Goal: Answer question/provide support: Share knowledge or assist other users

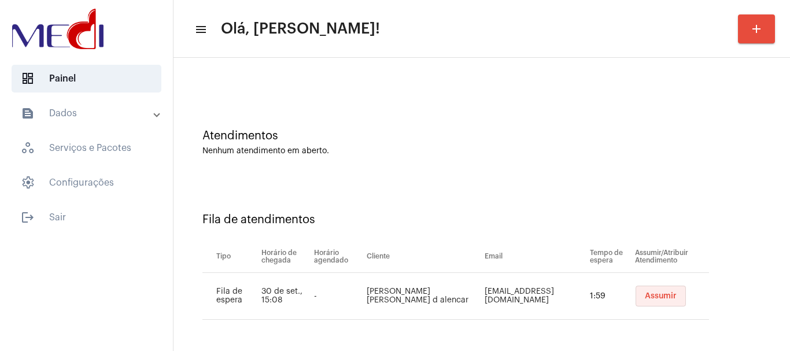
click at [645, 298] on span "Assumir" at bounding box center [661, 296] width 32 height 8
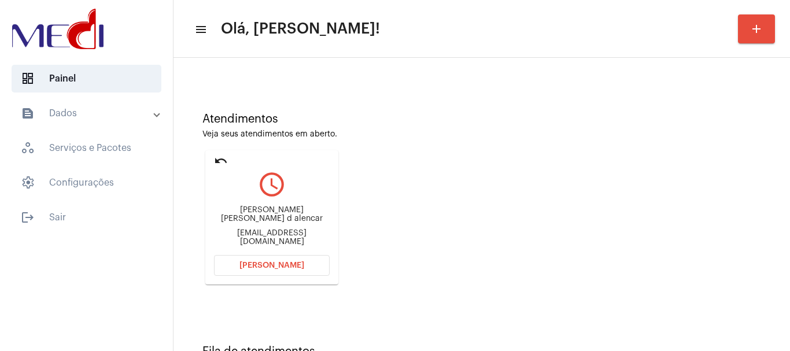
scroll to position [101, 0]
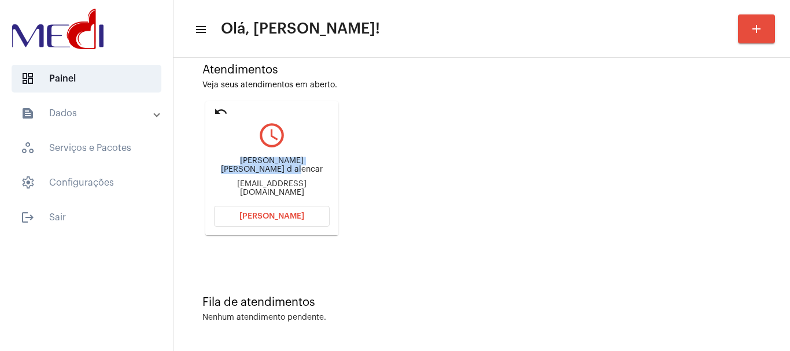
click at [294, 173] on div "Fernando pereira Alves d alencar duubeiira@gmail.com" at bounding box center [272, 177] width 116 height 52
copy div "Fernando pereira Alves d alencar"
click at [221, 218] on button "Abrir Chamada" at bounding box center [272, 216] width 116 height 21
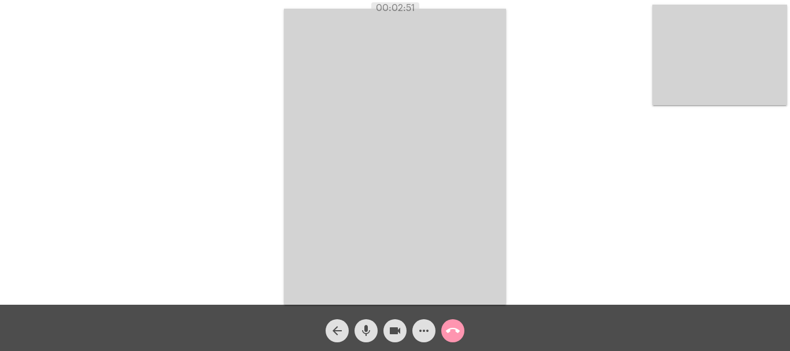
click at [451, 330] on mat-icon "call_end" at bounding box center [453, 331] width 14 height 14
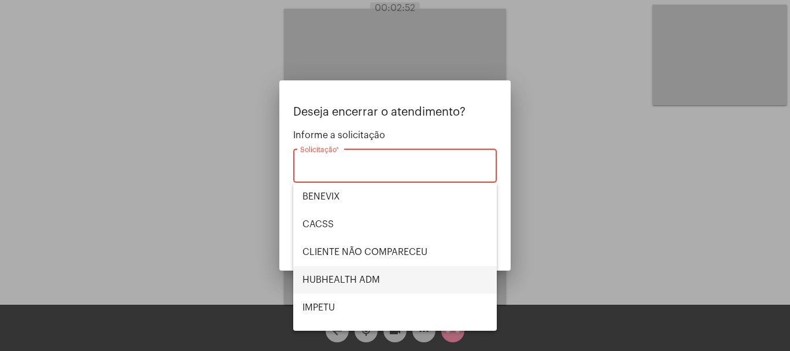
scroll to position [241, 0]
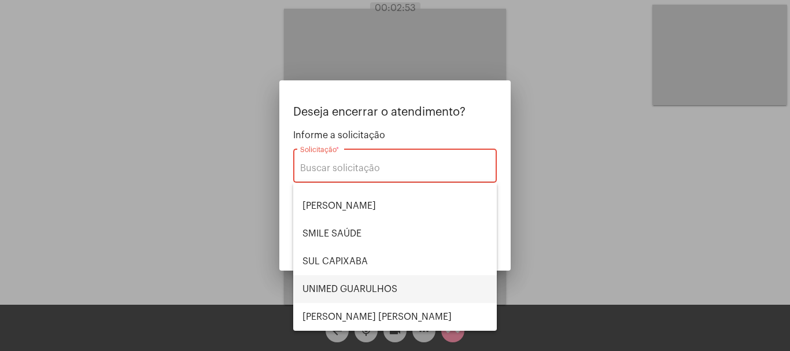
click at [385, 287] on span "UNIMED GUARULHOS" at bounding box center [394, 289] width 185 height 28
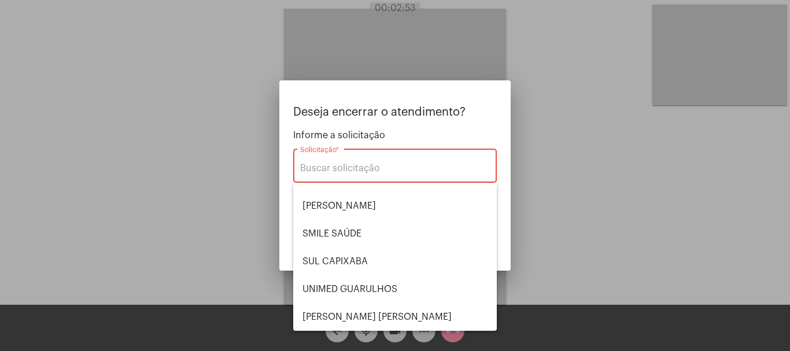
type input "UNIMED GUARULHOS"
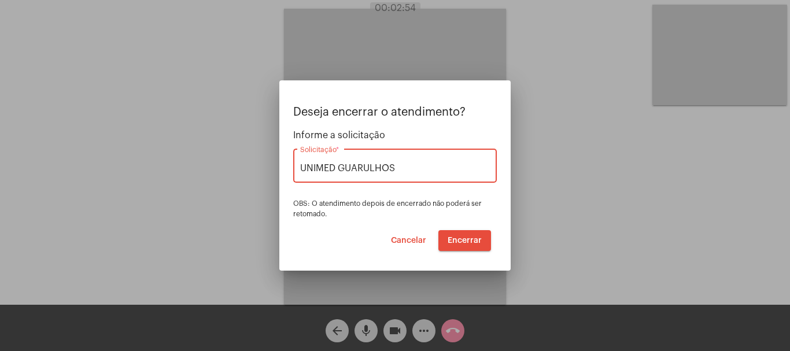
click at [467, 238] on span "Encerrar" at bounding box center [465, 240] width 34 height 8
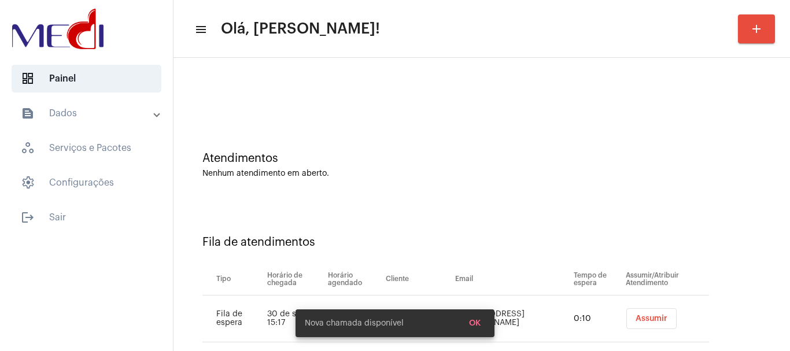
scroll to position [35, 0]
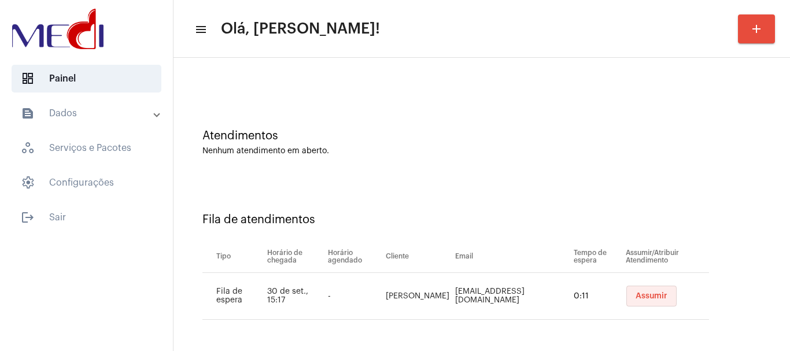
click at [635, 298] on span "Assumir" at bounding box center [651, 296] width 32 height 8
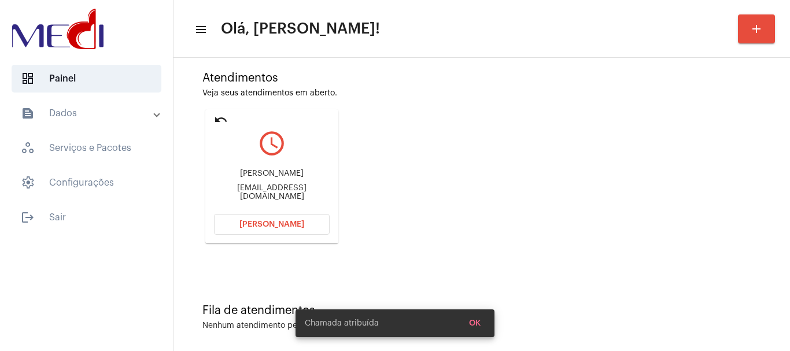
scroll to position [101, 0]
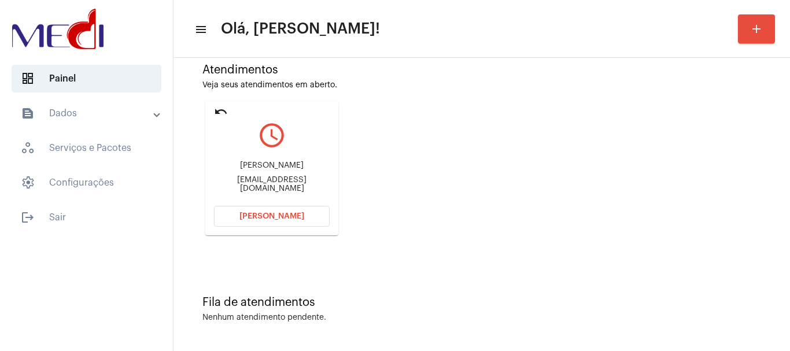
click at [234, 175] on div "Hugo Magarifuchi hugomagarifuchi@gmail.com" at bounding box center [272, 177] width 116 height 52
click at [233, 170] on div "Hugo Magarifuchi" at bounding box center [272, 165] width 116 height 9
click at [240, 164] on div "Hugo Magarifuchi hugomagarifuchi@gmail.com" at bounding box center [272, 177] width 116 height 52
drag, startPoint x: 279, startPoint y: 169, endPoint x: 304, endPoint y: 162, distance: 26.4
click at [310, 170] on div "Hugo Magarifuchi" at bounding box center [272, 165] width 116 height 9
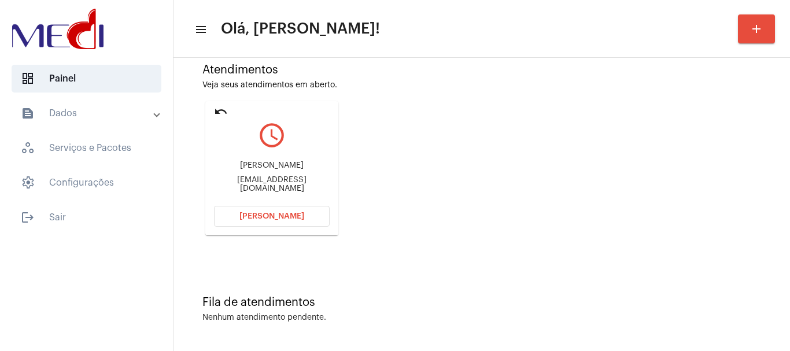
copy div "Magarifuchi"
click at [262, 216] on span "Abrir Chamada" at bounding box center [271, 216] width 65 height 8
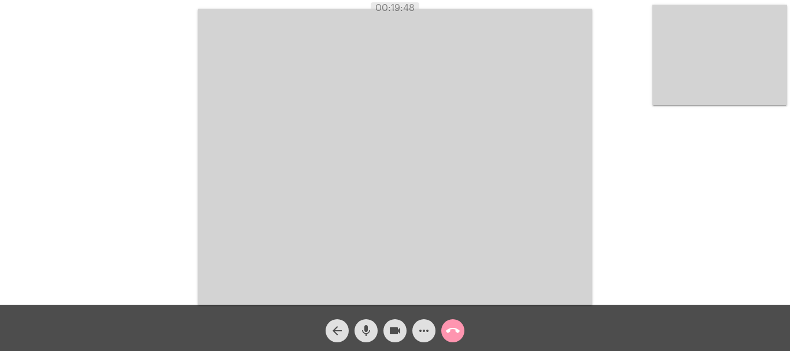
click at [448, 331] on mat-icon "call_end" at bounding box center [453, 331] width 14 height 14
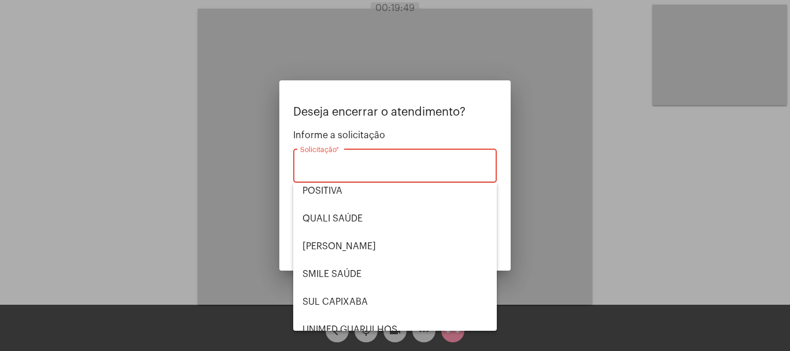
scroll to position [241, 0]
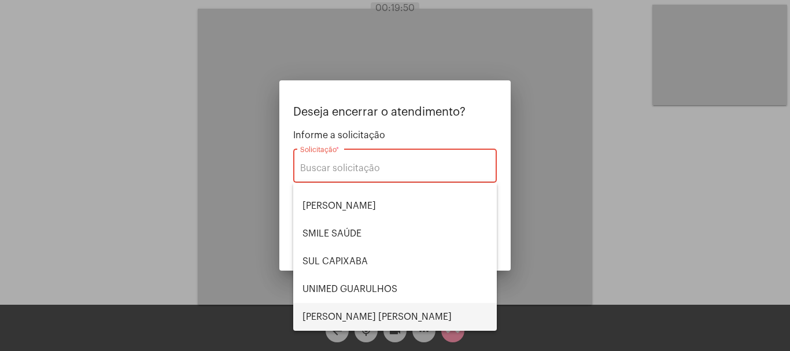
click at [360, 311] on span "VERA CRUZ" at bounding box center [394, 317] width 185 height 28
type input "VERA CRUZ"
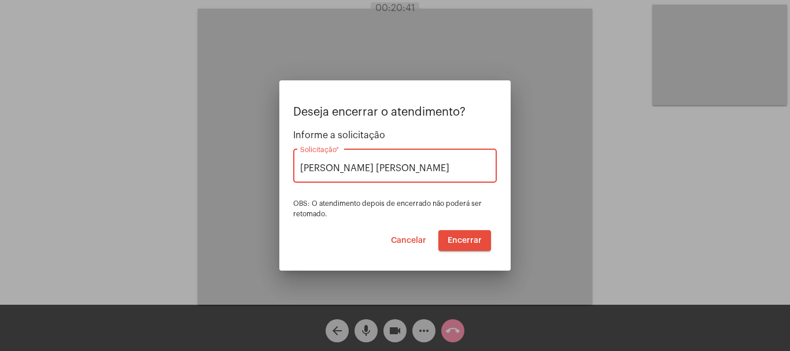
click at [467, 238] on span "Encerrar" at bounding box center [465, 240] width 34 height 8
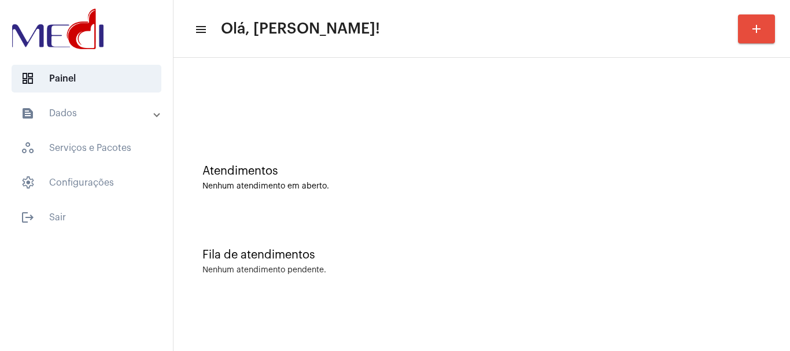
click at [348, 156] on div "Atendimentos Nenhum atendimento em aberto." at bounding box center [481, 172] width 605 height 84
click at [277, 145] on div "Atendimentos Nenhum atendimento em aberto." at bounding box center [481, 172] width 605 height 84
click at [419, 220] on div "Fila de atendimentos Nenhum atendimento pendente." at bounding box center [481, 256] width 605 height 84
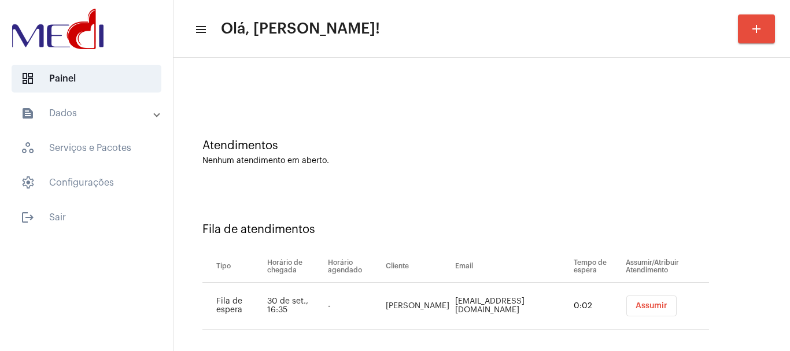
scroll to position [35, 0]
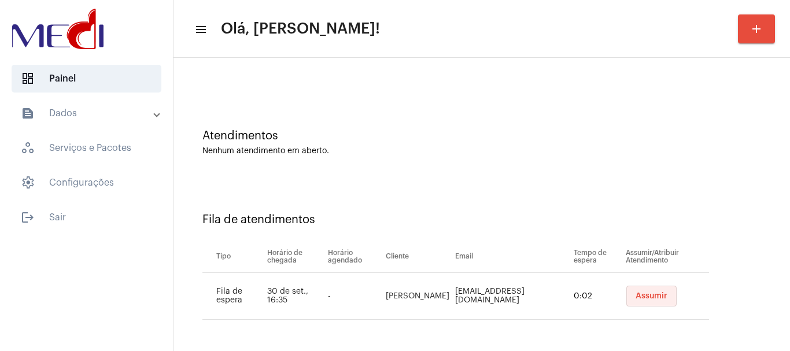
click at [636, 300] on span "Assumir" at bounding box center [651, 296] width 32 height 8
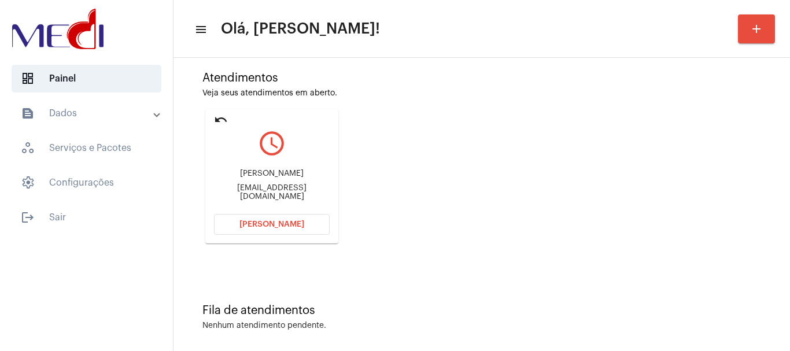
scroll to position [101, 0]
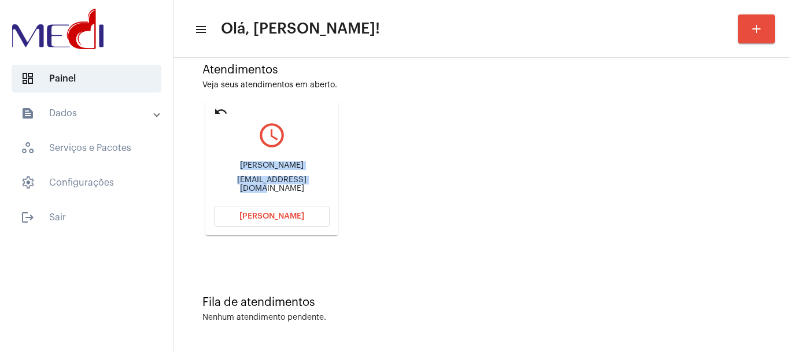
drag, startPoint x: 238, startPoint y: 167, endPoint x: 313, endPoint y: 177, distance: 76.5
click at [313, 177] on div "Vania maria Garcia Cunha vaniagcunha@gmail.com" at bounding box center [272, 177] width 116 height 52
drag, startPoint x: 379, startPoint y: 118, endPoint x: 264, endPoint y: 153, distance: 120.2
click at [368, 123] on div "Atendimentos Veja seus atendimentos em aberto. undo query_builder Vania maria G…" at bounding box center [481, 145] width 605 height 232
drag, startPoint x: 221, startPoint y: 165, endPoint x: 297, endPoint y: 168, distance: 75.8
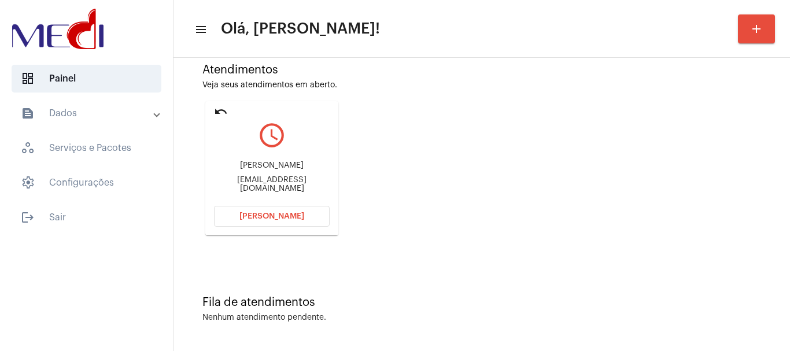
click at [297, 168] on div "Vania maria Garcia Cunha" at bounding box center [272, 165] width 116 height 9
copy div "Vania maria Garcia"
click at [269, 212] on span "Abrir Chamada" at bounding box center [271, 216] width 65 height 8
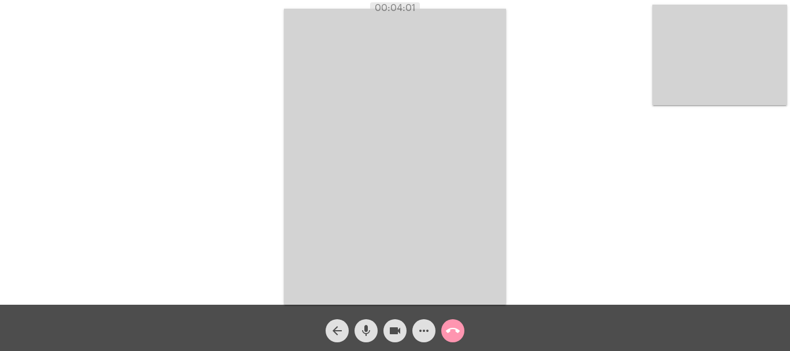
click at [453, 328] on mat-icon "call_end" at bounding box center [453, 331] width 14 height 14
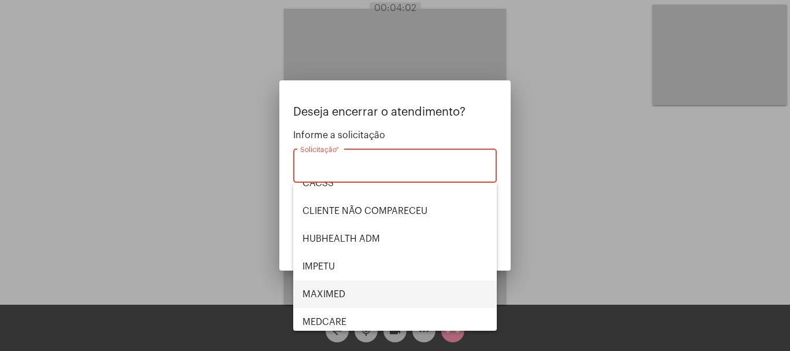
scroll to position [58, 0]
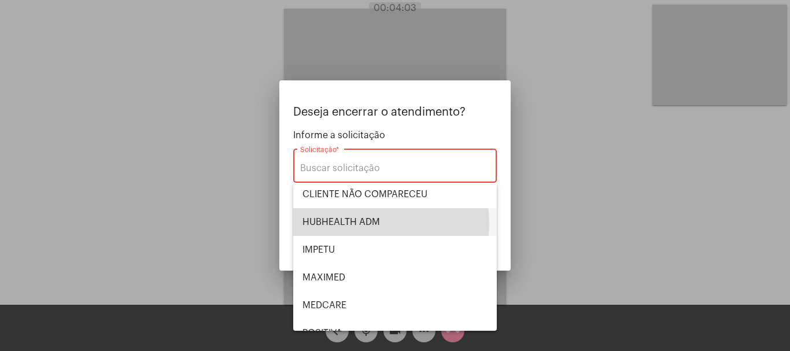
click at [376, 223] on span "HUBHEALTH ADM" at bounding box center [394, 222] width 185 height 28
type input "HUBHEALTH ADM"
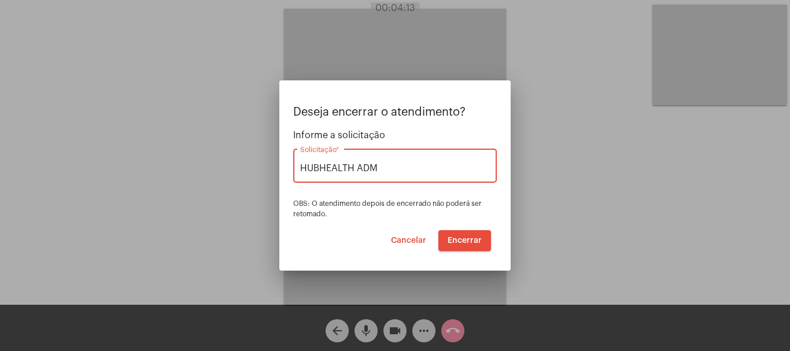
click at [459, 236] on span "Encerrar" at bounding box center [465, 240] width 34 height 8
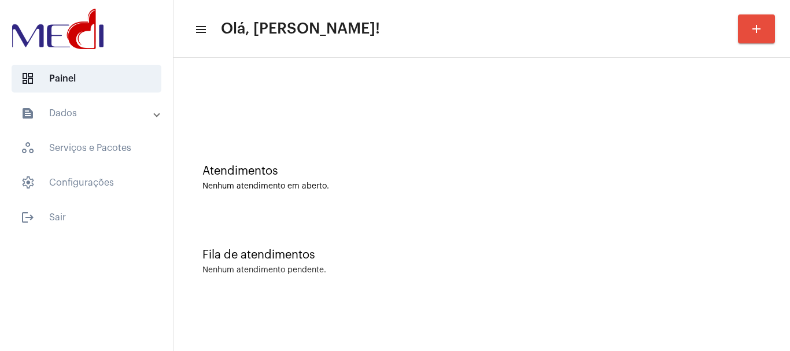
click at [346, 184] on div "Nenhum atendimento em aberto." at bounding box center [481, 186] width 559 height 9
click at [389, 293] on div "Fila de atendimentos Nenhum atendimento pendente." at bounding box center [481, 256] width 605 height 84
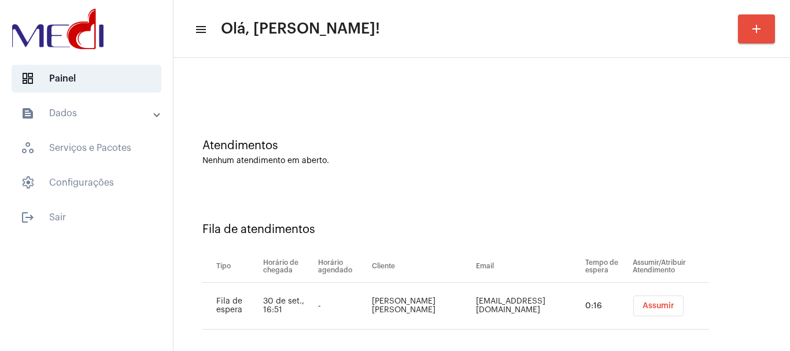
scroll to position [35, 0]
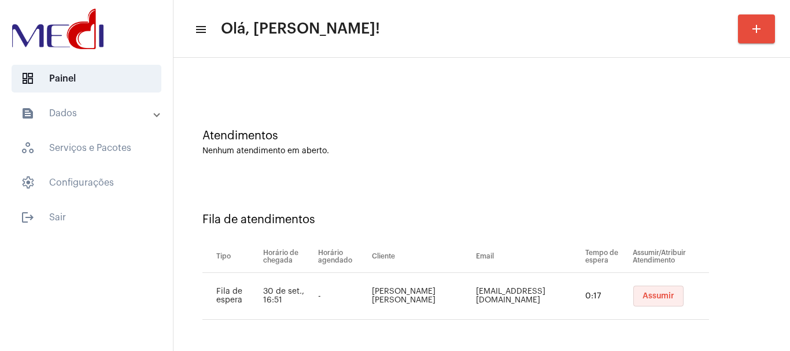
click at [654, 291] on button "Assumir" at bounding box center [658, 296] width 50 height 21
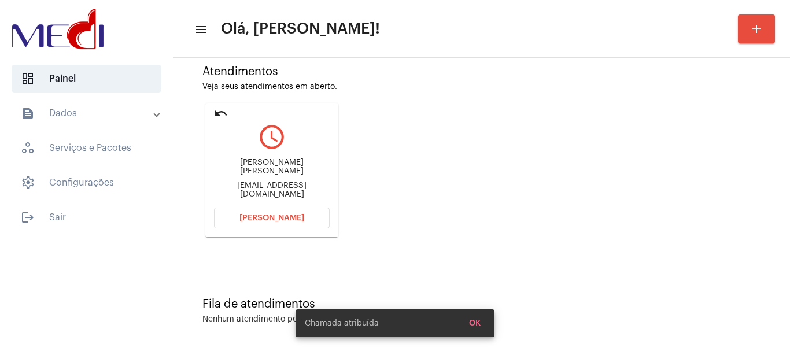
scroll to position [101, 0]
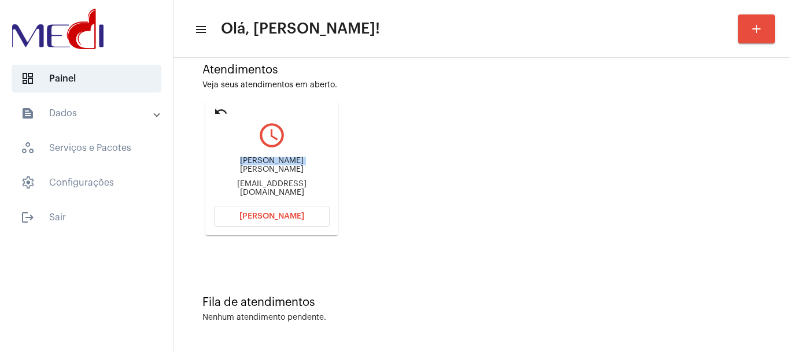
drag, startPoint x: 215, startPoint y: 163, endPoint x: 287, endPoint y: 169, distance: 72.0
click at [287, 169] on div "Raimundo Edimar Arnaldo ramos" at bounding box center [272, 165] width 116 height 17
copy div "Raimundo Edima"
click at [231, 217] on button "[PERSON_NAME]" at bounding box center [272, 216] width 116 height 21
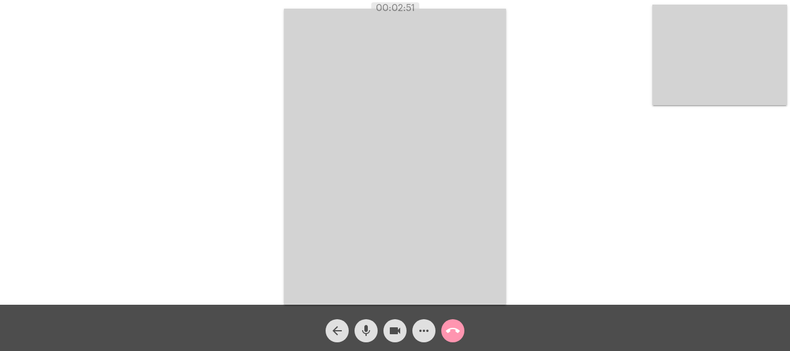
click at [454, 327] on mat-icon "call_end" at bounding box center [453, 331] width 14 height 14
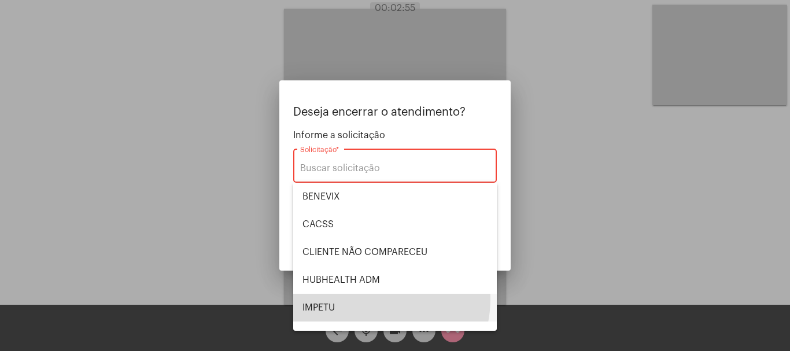
drag, startPoint x: 363, startPoint y: 298, endPoint x: 449, endPoint y: 270, distance: 91.2
click at [363, 298] on span "IMPETU" at bounding box center [394, 308] width 185 height 28
type input "IMPETU"
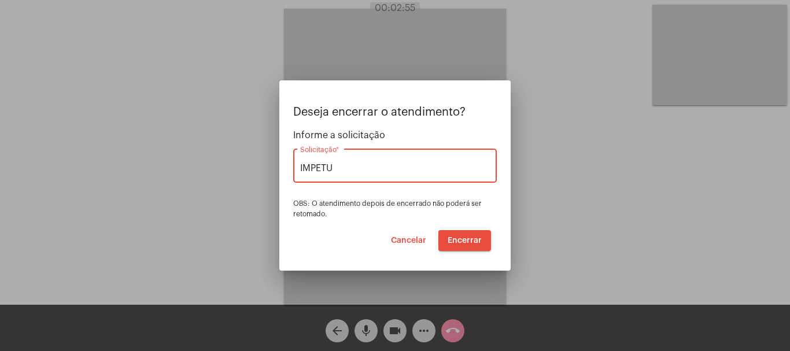
click at [471, 238] on span "Encerrar" at bounding box center [465, 240] width 34 height 8
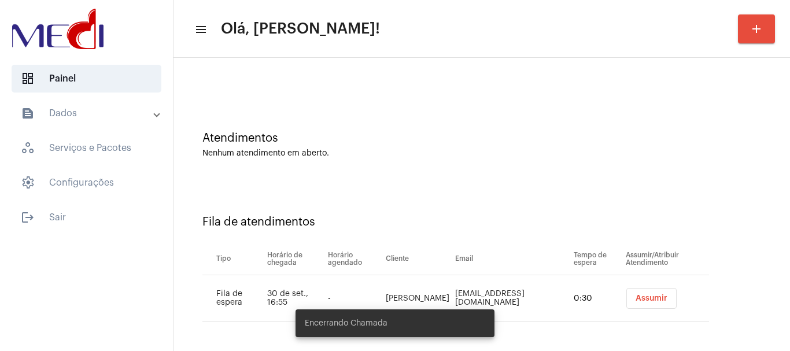
scroll to position [35, 0]
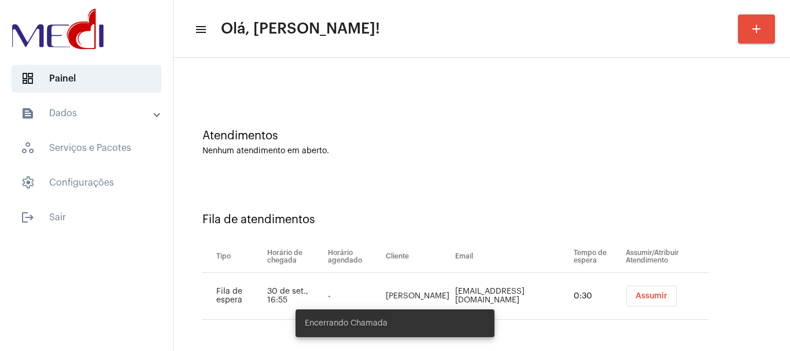
click at [626, 291] on button "Assumir" at bounding box center [651, 296] width 50 height 21
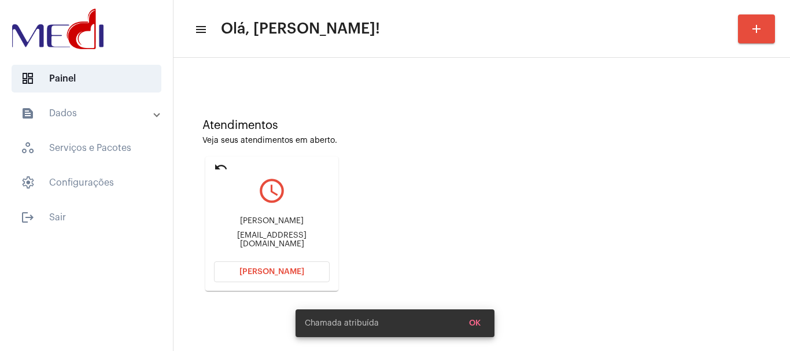
scroll to position [101, 0]
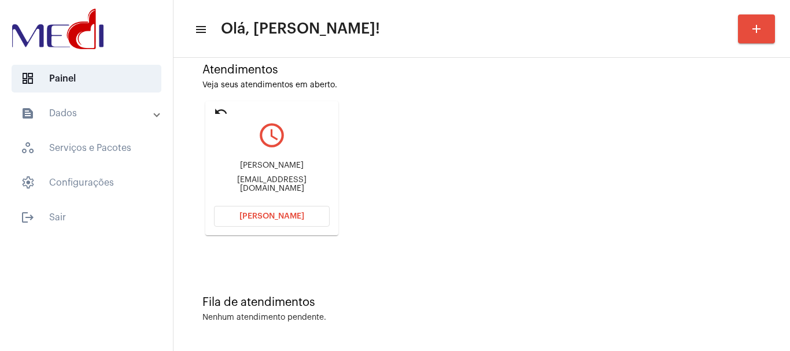
drag, startPoint x: 236, startPoint y: 165, endPoint x: 297, endPoint y: 168, distance: 60.2
click at [297, 168] on div "Ilana Guimaraes" at bounding box center [272, 165] width 116 height 9
click at [264, 212] on span "[PERSON_NAME]" at bounding box center [271, 216] width 65 height 8
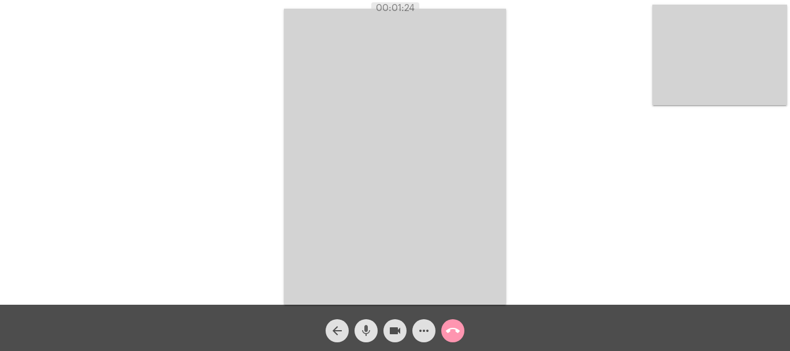
click at [364, 336] on mat-icon "mic" at bounding box center [366, 331] width 14 height 14
click at [365, 331] on mat-icon "mic_off" at bounding box center [366, 331] width 14 height 14
click at [456, 329] on mat-icon "call_end" at bounding box center [453, 331] width 14 height 14
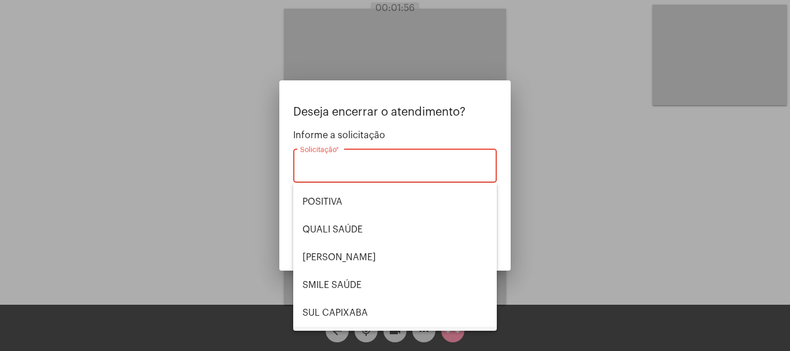
scroll to position [241, 0]
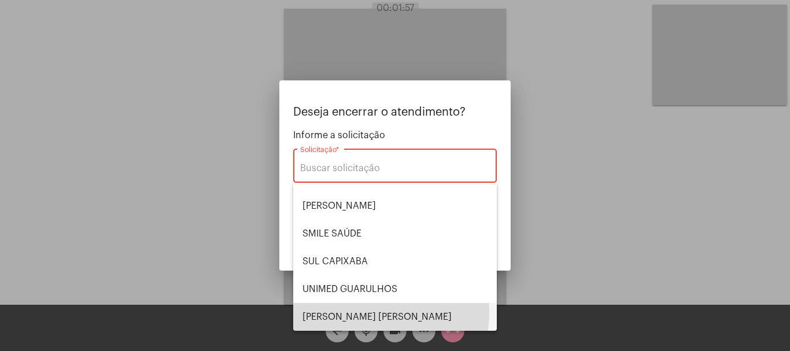
drag, startPoint x: 354, startPoint y: 312, endPoint x: 456, endPoint y: 245, distance: 122.4
click at [356, 310] on span "[PERSON_NAME] [PERSON_NAME]" at bounding box center [394, 317] width 185 height 28
type input "[PERSON_NAME] [PERSON_NAME]"
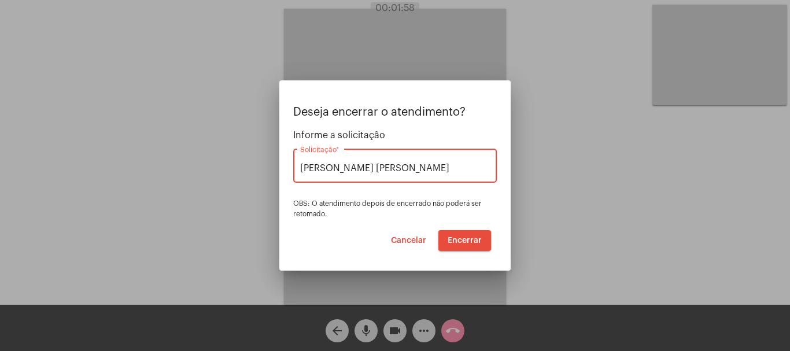
click at [467, 239] on span "Encerrar" at bounding box center [465, 240] width 34 height 8
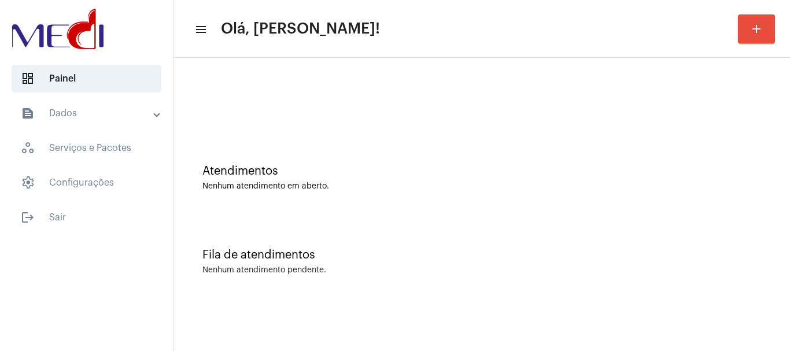
click at [343, 195] on div "Atendimentos Nenhum atendimento em aberto." at bounding box center [481, 172] width 605 height 84
click at [301, 156] on div "Atendimentos Nenhum atendimento em aberto." at bounding box center [481, 172] width 605 height 84
click at [707, 306] on mat-sidenav-content "menu Olá, Leandra! add Atendimentos Nenhum atendimento em aberto. Fila de atend…" at bounding box center [481, 175] width 616 height 351
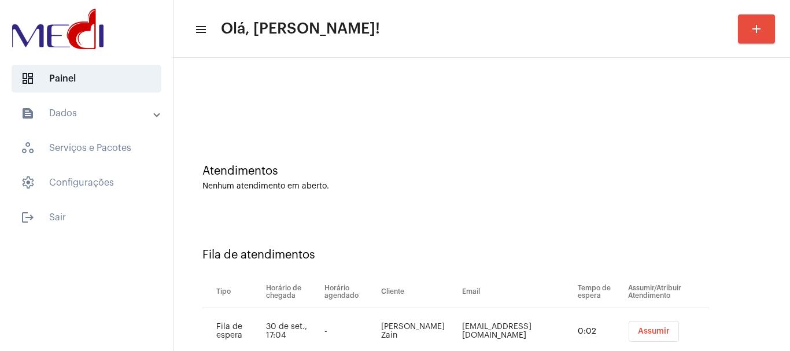
click at [659, 336] on button "Assumir" at bounding box center [654, 331] width 50 height 21
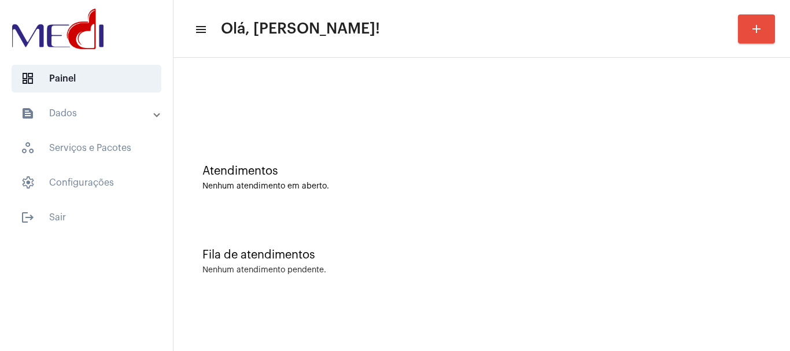
click at [346, 157] on div "Atendimentos Nenhum atendimento em aberto." at bounding box center [481, 172] width 605 height 84
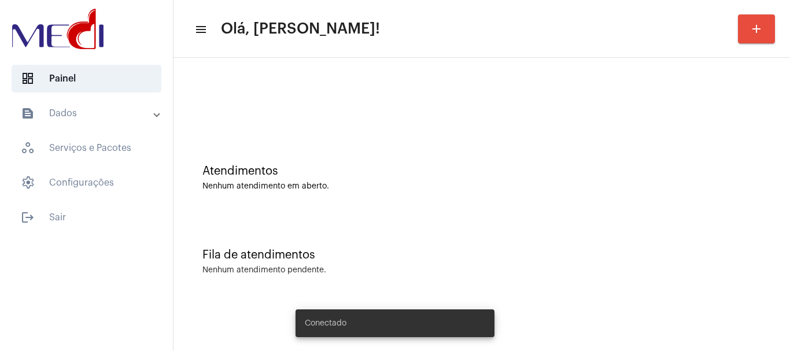
drag, startPoint x: 387, startPoint y: 227, endPoint x: 298, endPoint y: 284, distance: 105.1
click at [386, 227] on div "Fila de atendimentos Nenhum atendimento pendente." at bounding box center [481, 256] width 605 height 84
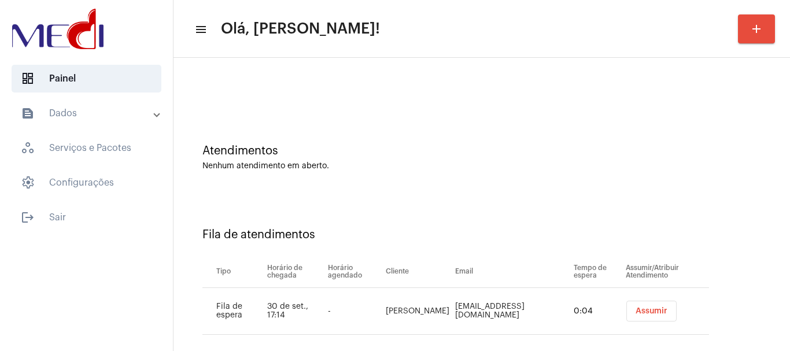
scroll to position [35, 0]
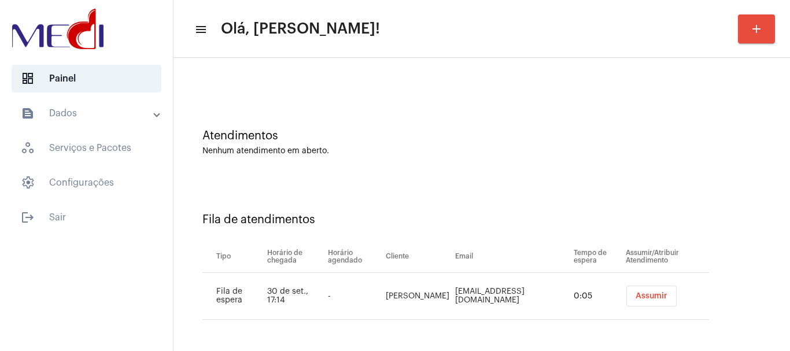
click at [635, 297] on span "Assumir" at bounding box center [651, 296] width 32 height 8
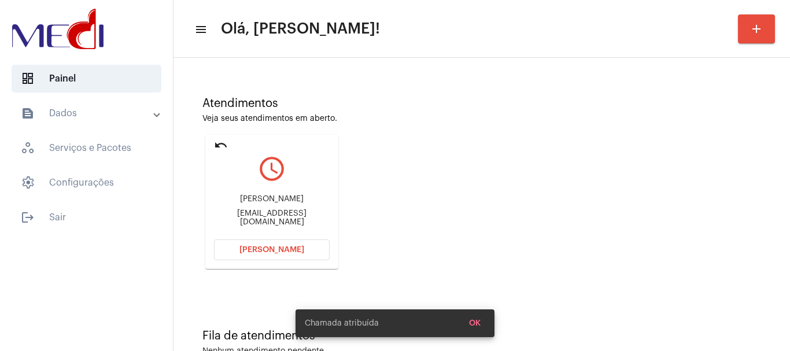
scroll to position [101, 0]
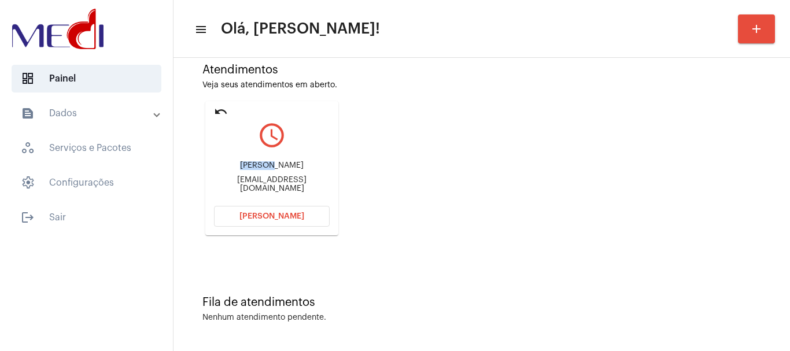
drag, startPoint x: 232, startPoint y: 167, endPoint x: 265, endPoint y: 164, distance: 33.6
click at [265, 164] on div "[PERSON_NAME] [EMAIL_ADDRESS][DOMAIN_NAME]" at bounding box center [272, 177] width 116 height 52
copy div "Gislain"
click at [291, 219] on button "[PERSON_NAME]" at bounding box center [272, 216] width 116 height 21
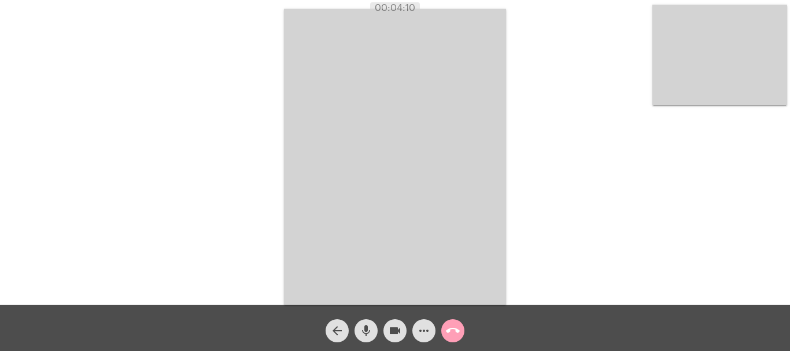
click at [452, 332] on mat-icon "call_end" at bounding box center [453, 331] width 14 height 14
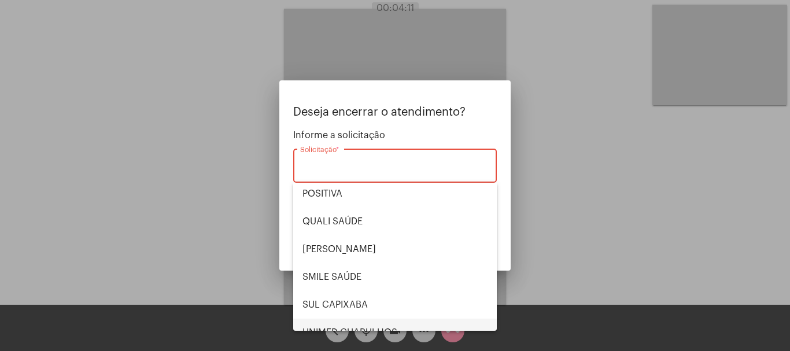
scroll to position [241, 0]
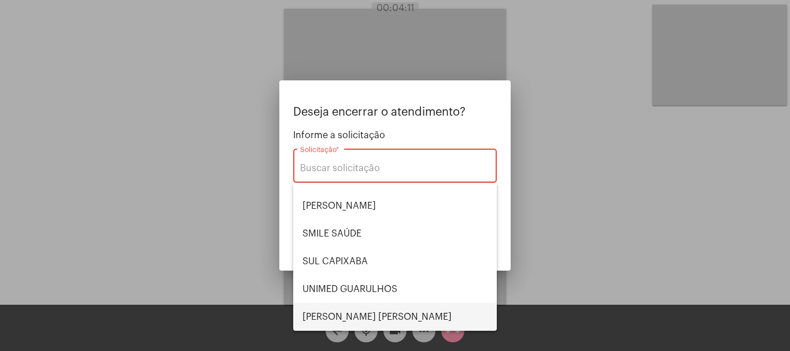
click at [363, 309] on span "[PERSON_NAME] [PERSON_NAME]" at bounding box center [394, 317] width 185 height 28
type input "[PERSON_NAME] [PERSON_NAME]"
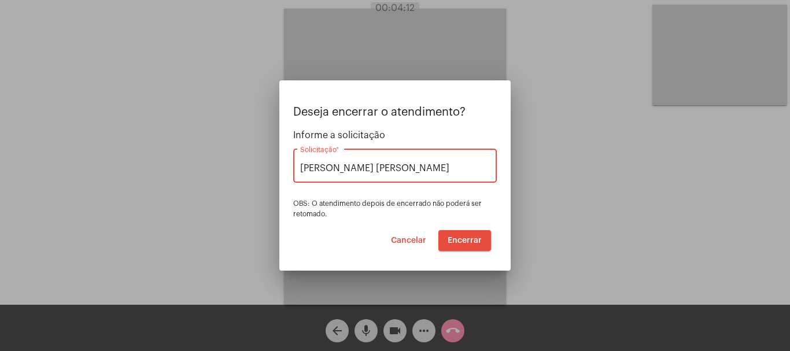
click at [473, 235] on button "Encerrar" at bounding box center [464, 240] width 53 height 21
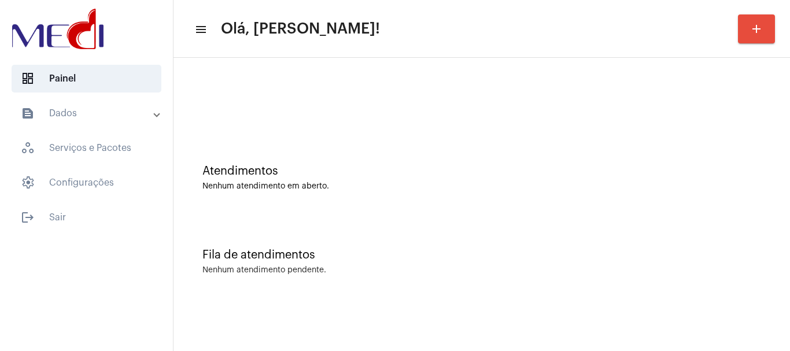
click at [335, 135] on div "Atendimentos Nenhum atendimento em aberto." at bounding box center [481, 172] width 605 height 84
